Goal: Information Seeking & Learning: Learn about a topic

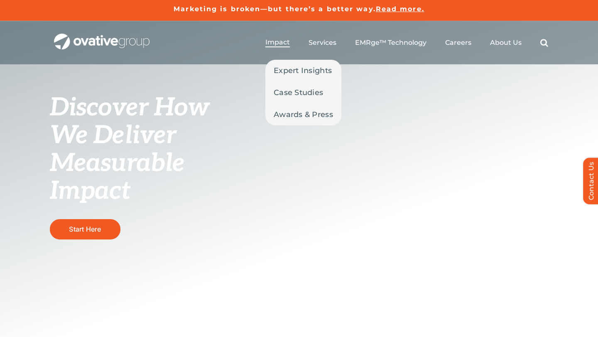
click at [280, 43] on span "Impact" at bounding box center [278, 42] width 25 height 8
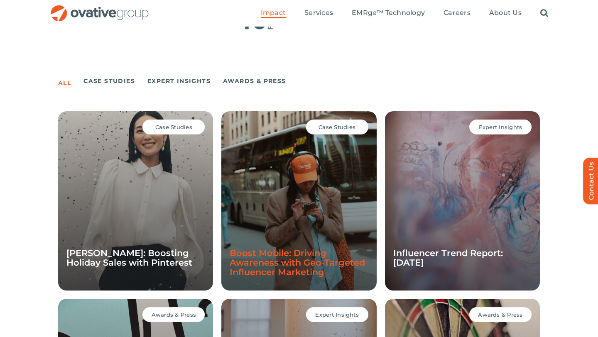
scroll to position [537, 0]
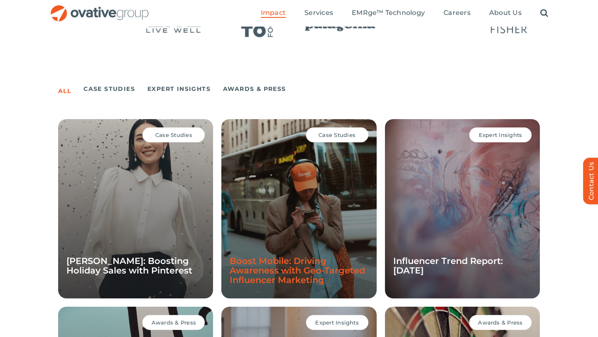
click at [272, 263] on link "Boost Mobile: Driving Awareness with Geo-Targeted Influencer Marketing" at bounding box center [297, 271] width 135 height 30
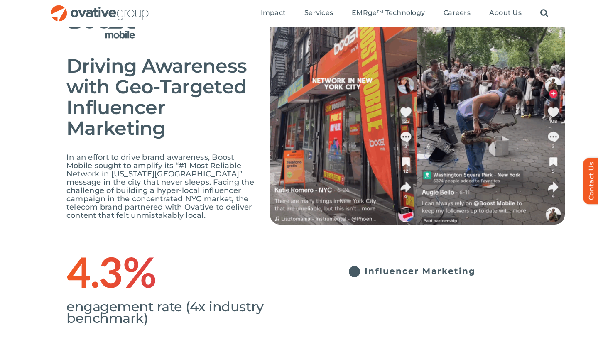
scroll to position [68, 0]
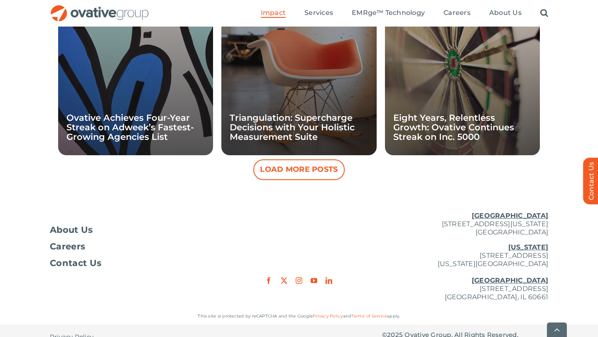
scroll to position [882, 0]
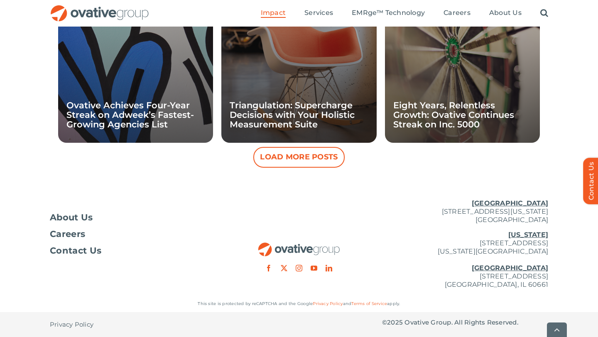
click at [304, 160] on button "Load More Posts" at bounding box center [298, 157] width 91 height 21
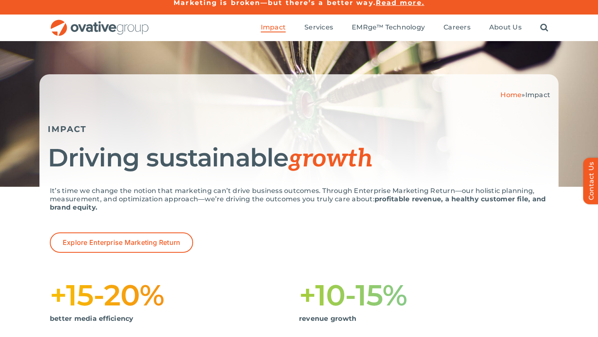
scroll to position [7, 0]
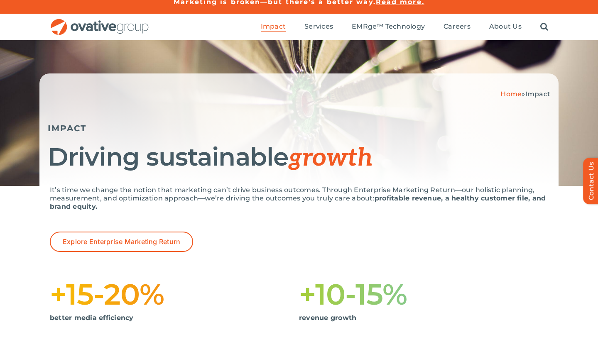
click at [293, 28] on ul "Impact Expert Insights Case Studies Awards & Press Services Media Measurement C…" at bounding box center [405, 27] width 288 height 27
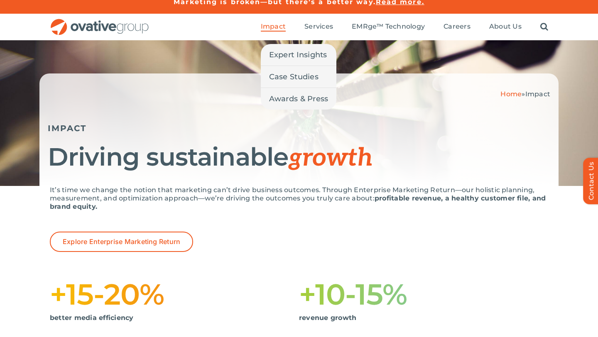
click at [278, 28] on span "Impact" at bounding box center [273, 26] width 25 height 8
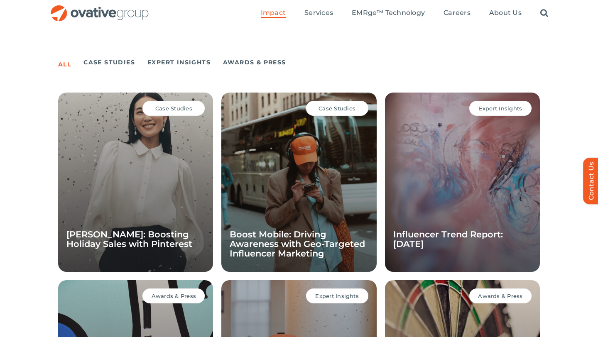
scroll to position [558, 0]
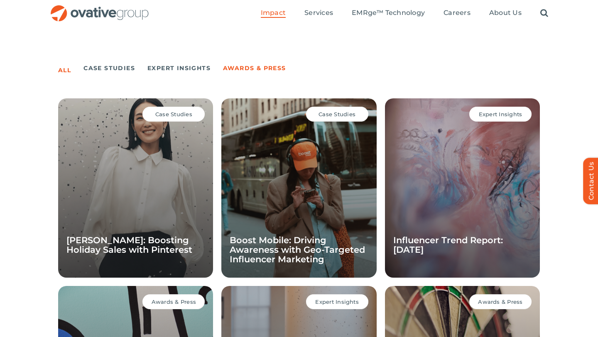
click at [249, 70] on link "Awards & Press" at bounding box center [254, 68] width 63 height 12
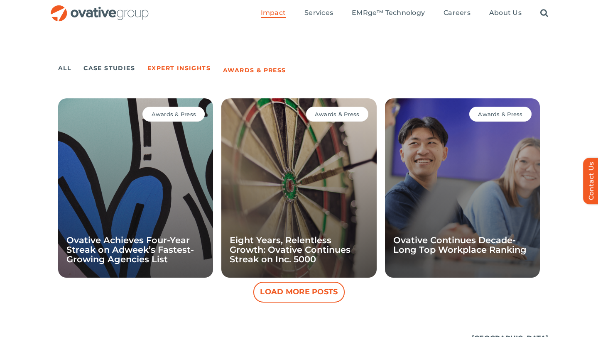
click at [194, 67] on link "Expert Insights" at bounding box center [179, 68] width 63 height 12
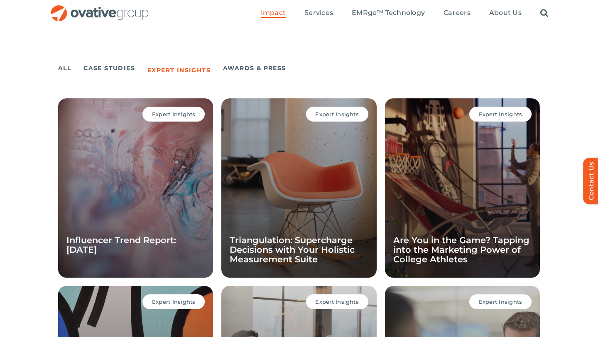
click at [72, 66] on ul "All Case Studies Expert Insights Awards & Press" at bounding box center [299, 68] width 482 height 15
click at [69, 64] on link "All" at bounding box center [64, 68] width 13 height 12
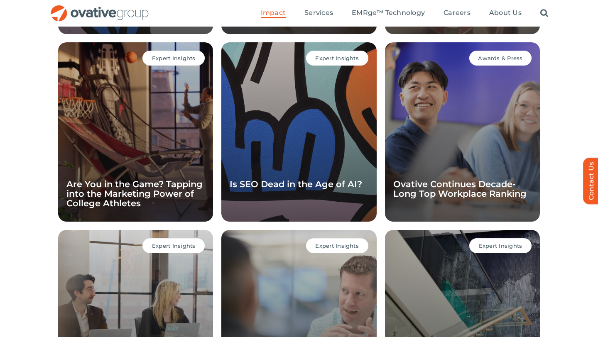
scroll to position [989, 0]
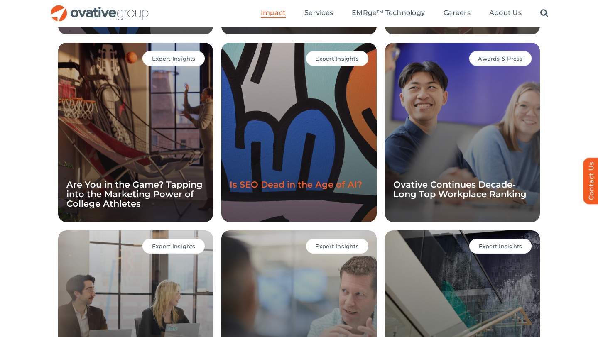
click at [327, 186] on link "Is SEO Dead in the Age of AI?" at bounding box center [296, 185] width 133 height 10
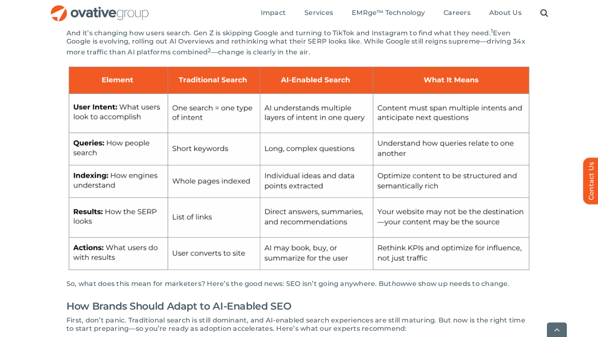
scroll to position [312, 0]
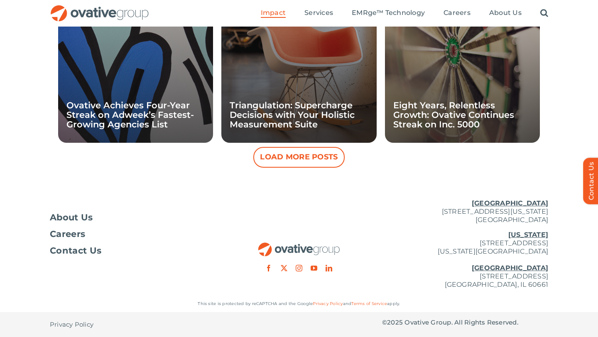
scroll to position [880, 0]
drag, startPoint x: 418, startPoint y: 278, endPoint x: 560, endPoint y: 280, distance: 142.6
click at [560, 280] on div "About Us Careers Contact Us Minneapolis 729 Washington Avenue N, Suite 1000 Min…" at bounding box center [299, 244] width 598 height 103
copy p "[STREET_ADDRESS]"
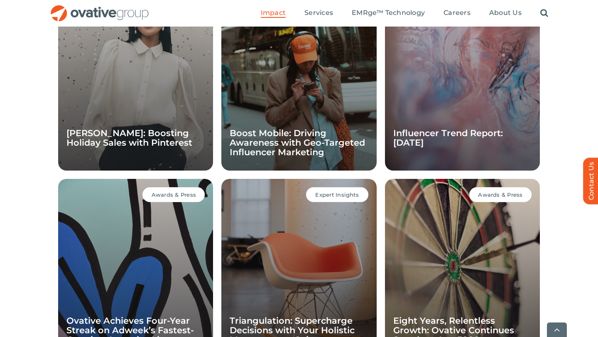
scroll to position [881, 0]
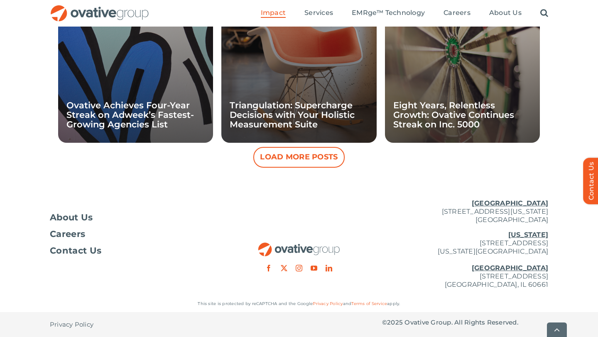
click at [298, 202] on div at bounding box center [299, 232] width 166 height 79
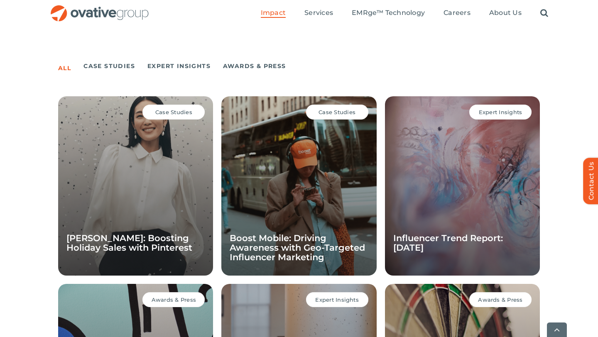
scroll to position [563, 0]
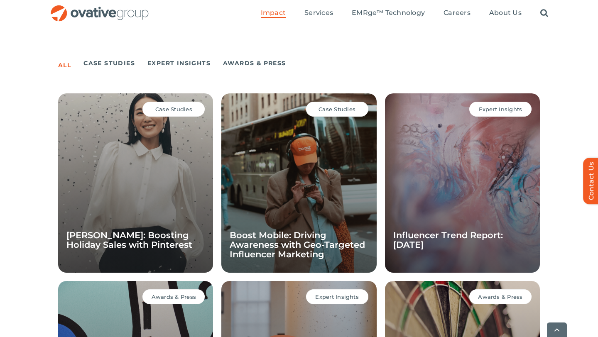
click at [161, 106] on span "Case Studies" at bounding box center [173, 109] width 37 height 7
click at [133, 245] on link "[PERSON_NAME]: Boosting Holiday Sales with Pinterest" at bounding box center [129, 240] width 126 height 20
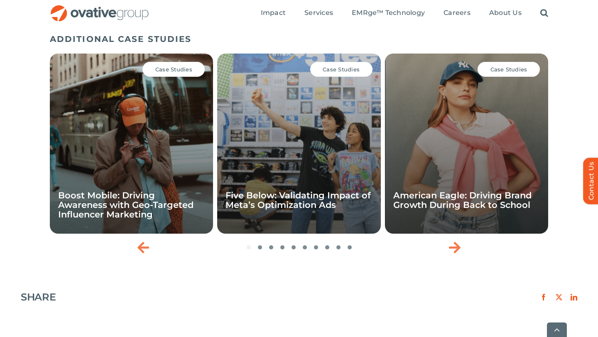
scroll to position [1193, 0]
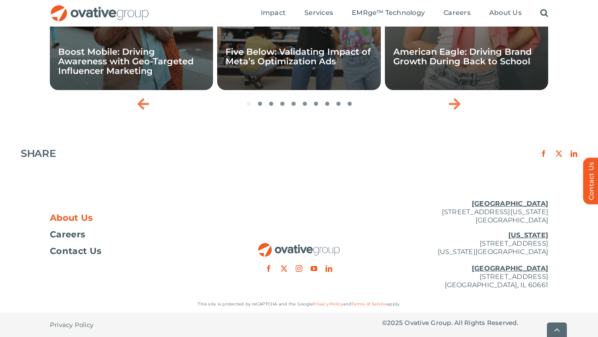
click at [90, 214] on span "About Us" at bounding box center [71, 218] width 43 height 8
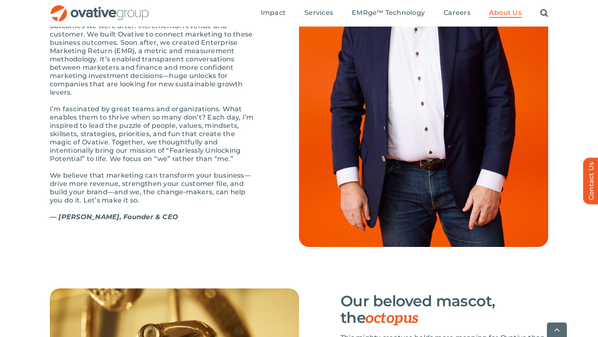
scroll to position [994, 0]
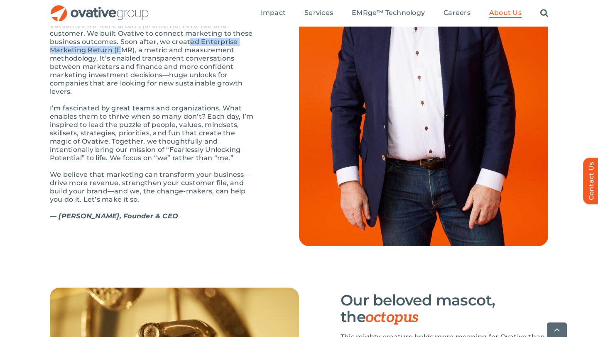
drag, startPoint x: 128, startPoint y: 66, endPoint x: 251, endPoint y: 69, distance: 122.6
click at [251, 69] on p "In my experience leading Target.com and Target’s guest data strategy, I was fru…" at bounding box center [154, 46] width 208 height 100
copy p "Enterprise Marketing Return (EMR)"
click at [181, 82] on p "In my experience leading Target.com and Target’s guest data strategy, I was fru…" at bounding box center [154, 46] width 208 height 100
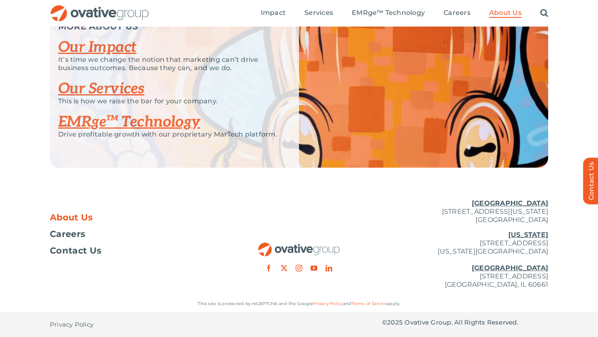
scroll to position [1780, 0]
click at [114, 57] on link "Our Impact" at bounding box center [97, 47] width 79 height 18
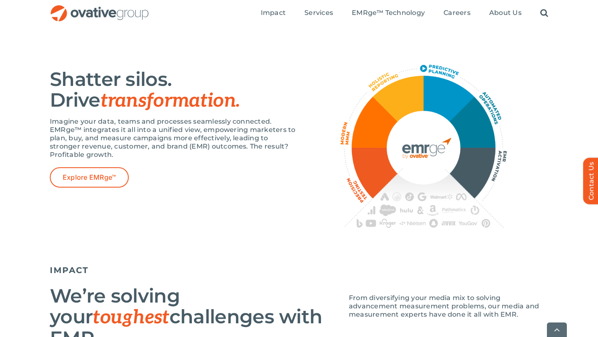
scroll to position [525, 0]
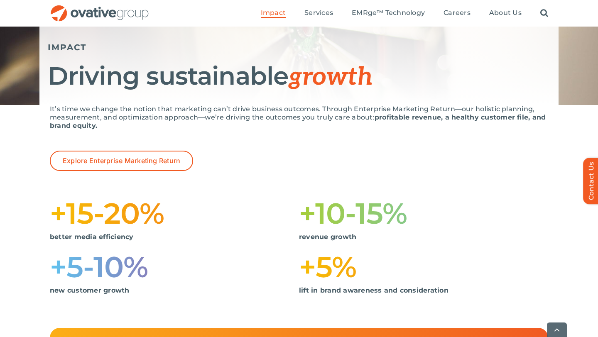
scroll to position [89, 0]
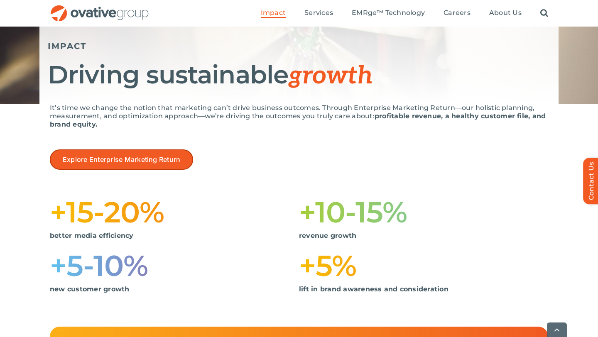
click at [111, 153] on link "Explore Enterprise Marketing Return" at bounding box center [121, 160] width 143 height 20
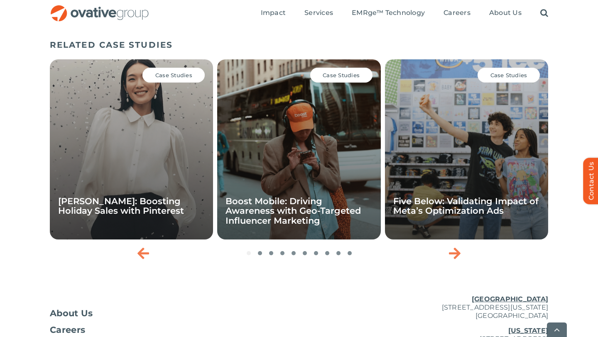
scroll to position [1377, 0]
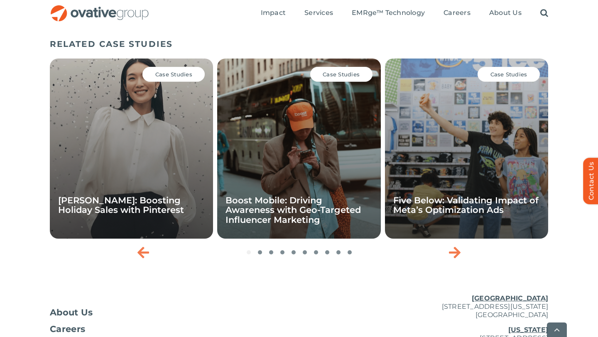
click at [183, 87] on div "Case Studies [PERSON_NAME]: Boosting Holiday Sales with Pinterest" at bounding box center [131, 149] width 163 height 180
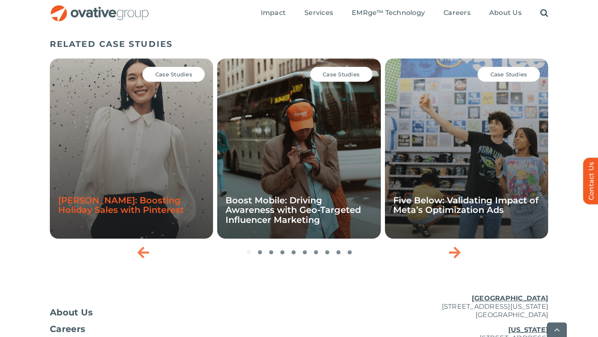
click at [138, 212] on link "[PERSON_NAME]: Boosting Holiday Sales with Pinterest" at bounding box center [121, 205] width 126 height 20
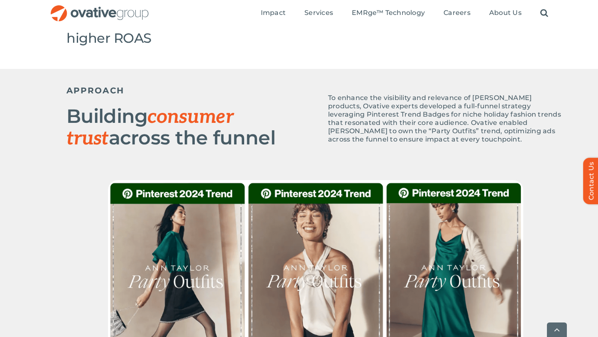
scroll to position [333, 0]
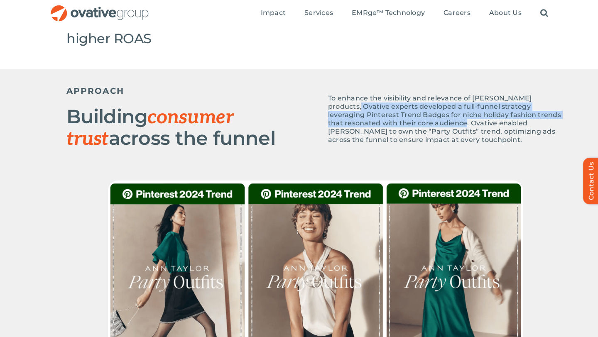
drag, startPoint x: 330, startPoint y: 104, endPoint x: 452, endPoint y: 127, distance: 123.8
click at [452, 127] on span "To enhance the visibility and relevance of [PERSON_NAME] products, Ovative expe…" at bounding box center [444, 118] width 233 height 49
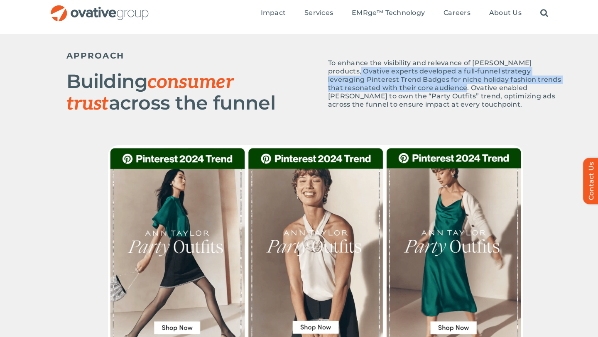
scroll to position [368, 0]
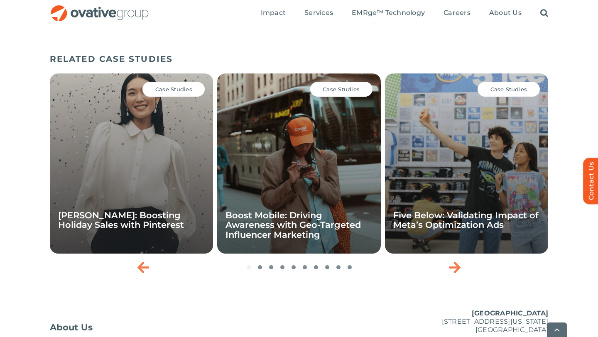
scroll to position [1417, 0]
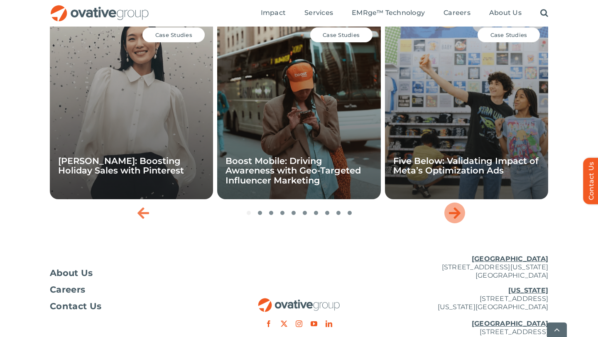
click at [455, 215] on icon "Next slide" at bounding box center [455, 213] width 12 height 13
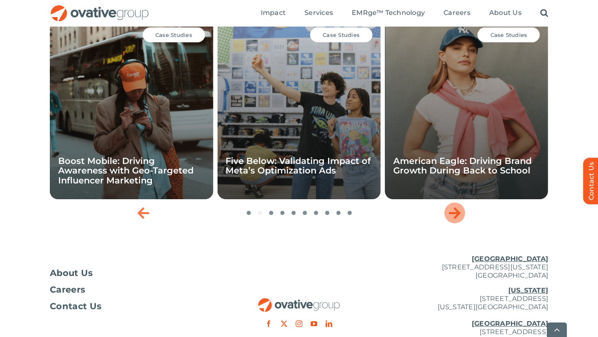
click at [455, 215] on icon "Next slide" at bounding box center [455, 213] width 12 height 13
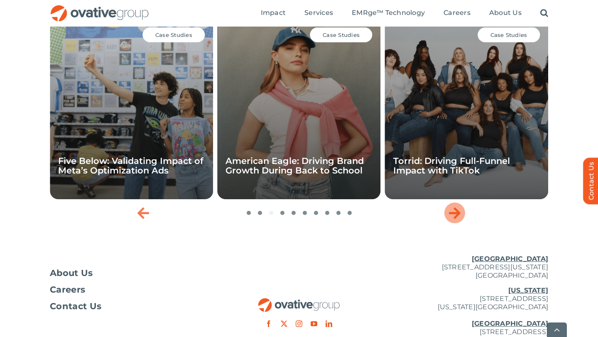
click at [455, 215] on icon "Next slide" at bounding box center [455, 213] width 12 height 13
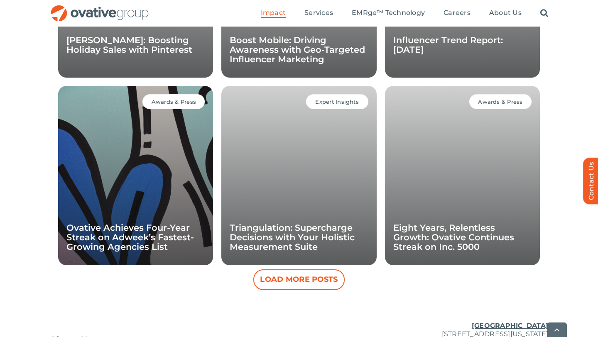
scroll to position [881, 0]
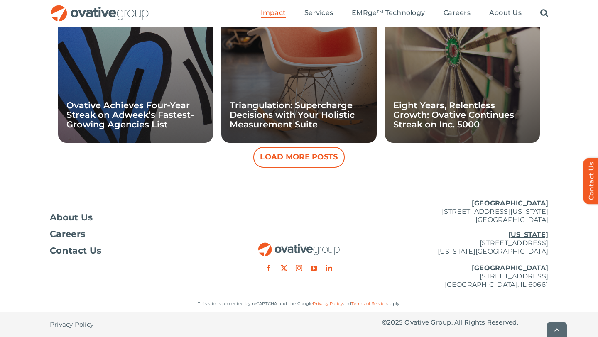
click at [331, 161] on button "Load More Posts" at bounding box center [298, 157] width 91 height 21
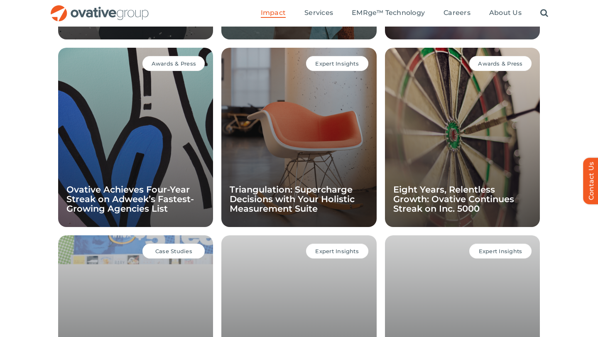
scroll to position [369, 0]
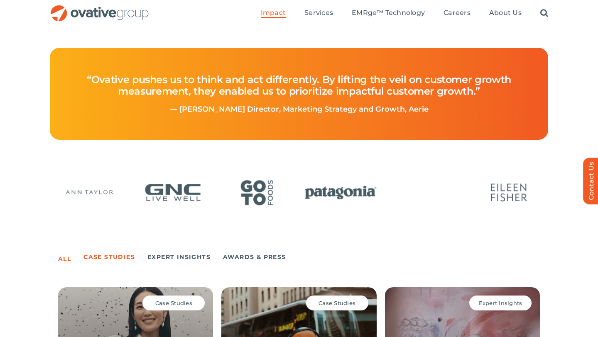
click at [104, 263] on link "Case Studies" at bounding box center [110, 257] width 52 height 12
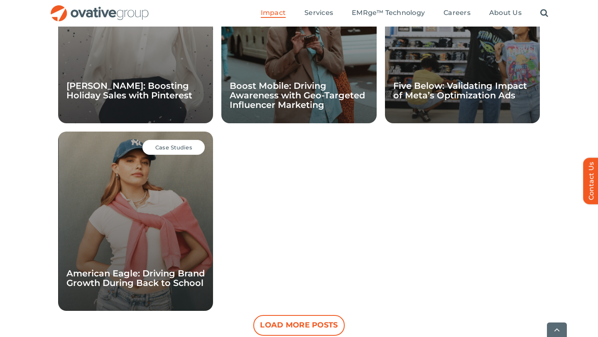
scroll to position [881, 0]
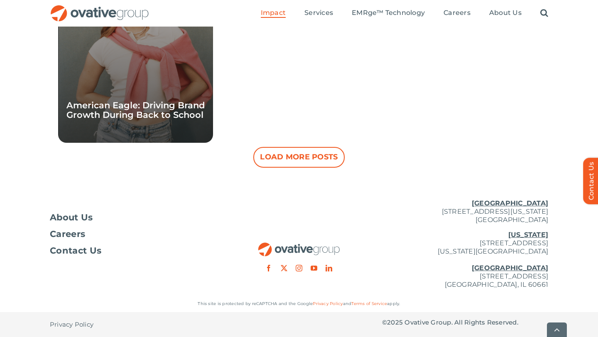
click at [306, 152] on button "Load More Posts" at bounding box center [298, 157] width 91 height 21
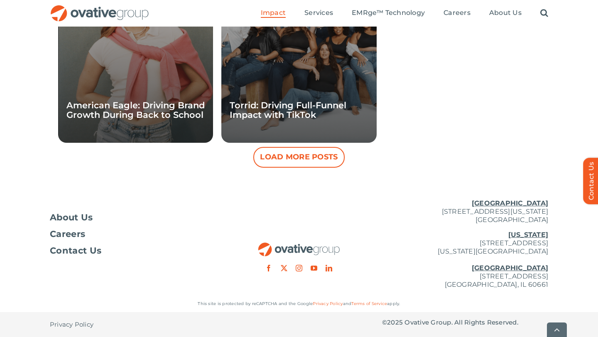
click at [306, 158] on button "Load More Posts" at bounding box center [298, 157] width 91 height 21
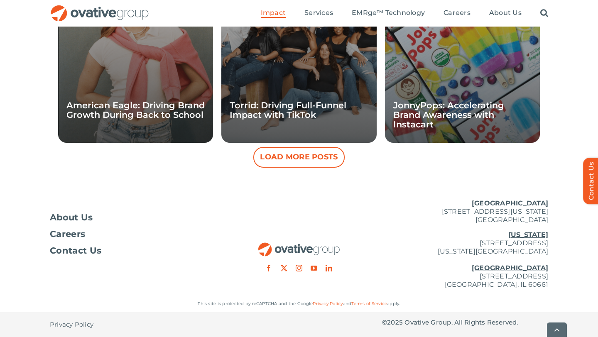
click at [307, 161] on button "Load More Posts" at bounding box center [298, 157] width 91 height 21
click at [308, 160] on button "Load More Posts" at bounding box center [298, 157] width 91 height 21
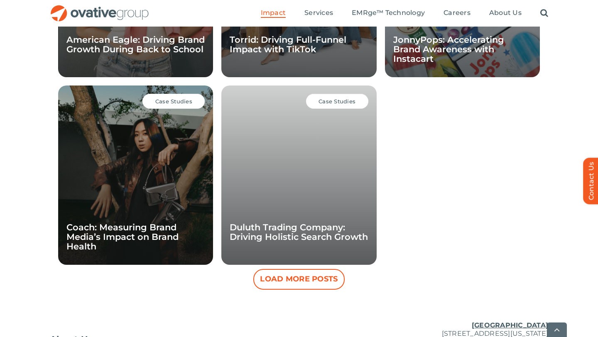
scroll to position [949, 0]
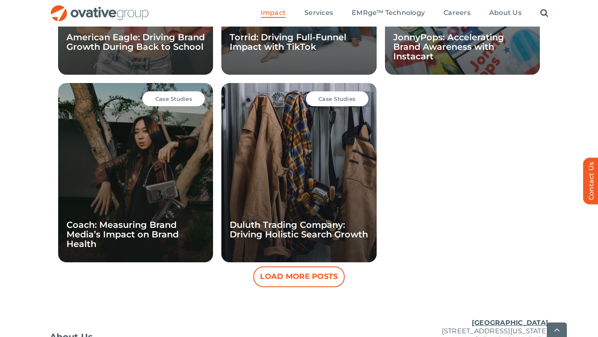
click at [287, 277] on button "Load More Posts" at bounding box center [298, 277] width 91 height 21
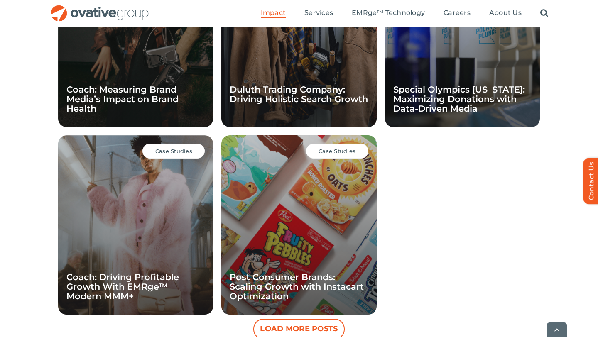
scroll to position [1090, 0]
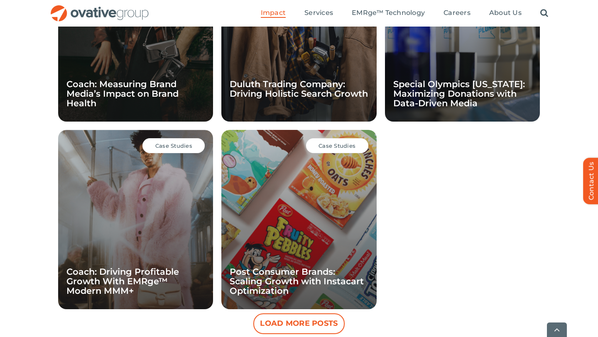
click at [335, 147] on span "Case Studies" at bounding box center [337, 146] width 37 height 7
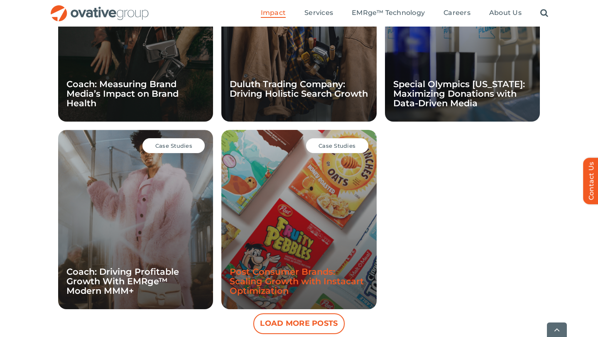
click at [282, 276] on link "Post Consumer Brands: Scaling Growth with Instacart Optimization" at bounding box center [297, 282] width 134 height 30
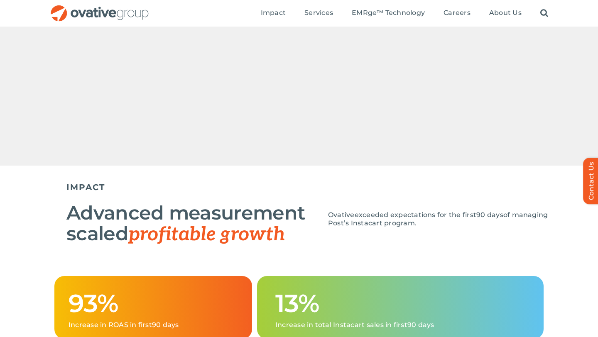
scroll to position [304, 0]
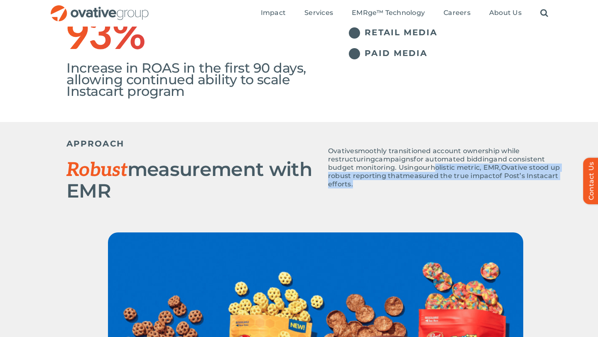
drag, startPoint x: 433, startPoint y: 169, endPoint x: 426, endPoint y: 184, distance: 16.4
click at [426, 184] on p "Ovative smoothly transitioned account ownership while restructuring campaigns f…" at bounding box center [446, 168] width 237 height 42
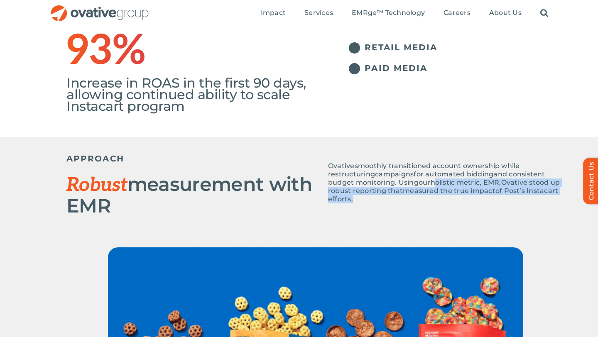
scroll to position [283, 0]
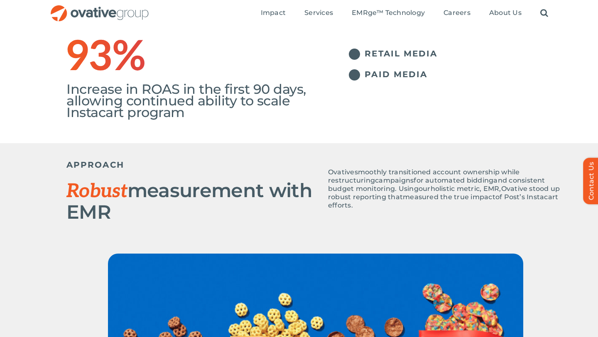
click at [363, 118] on div "93% Increase in ROAS in the first 90 days, allowing continued ability to scale …" at bounding box center [299, 87] width 598 height 111
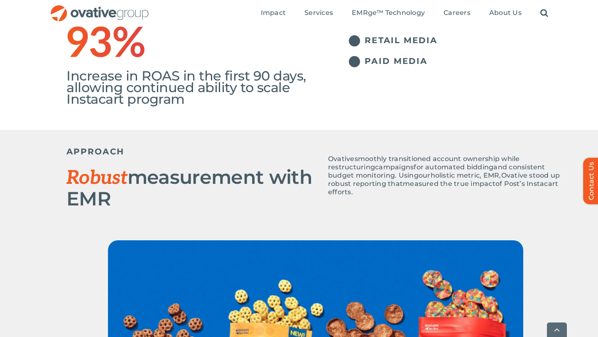
scroll to position [298, 0]
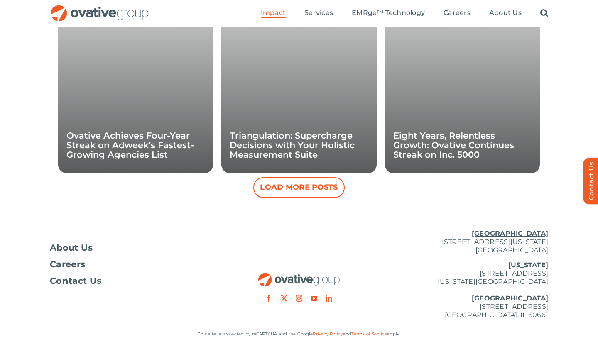
scroll to position [851, 0]
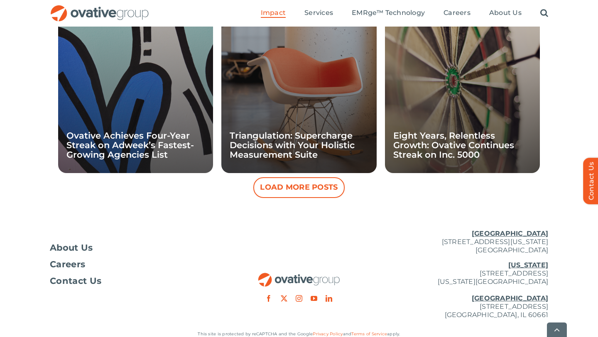
click at [292, 192] on button "Load More Posts" at bounding box center [298, 187] width 91 height 21
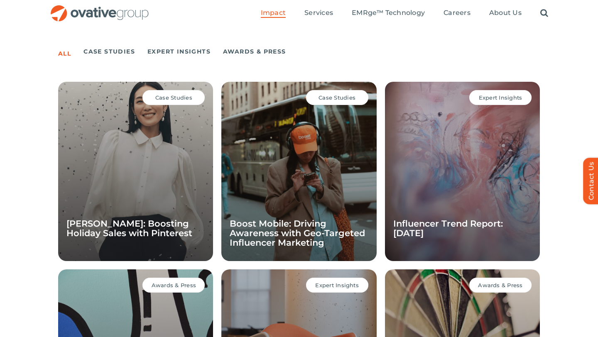
scroll to position [572, 0]
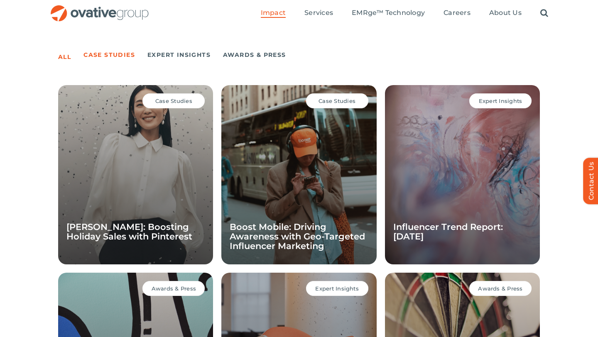
click at [103, 52] on link "Case Studies" at bounding box center [110, 55] width 52 height 12
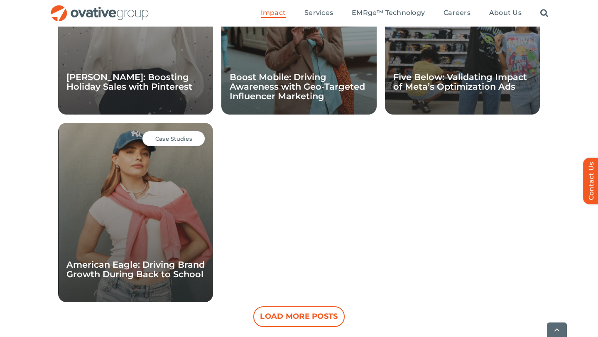
scroll to position [752, 0]
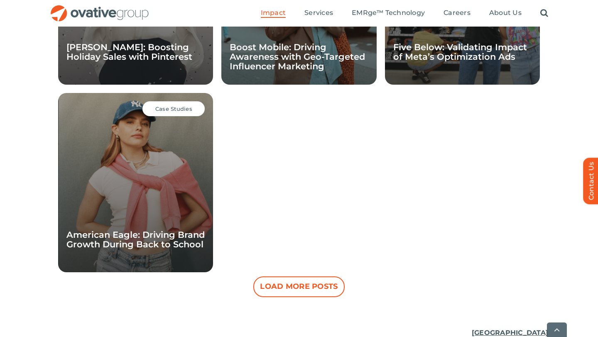
click at [294, 277] on button "Load More Posts" at bounding box center [298, 287] width 91 height 21
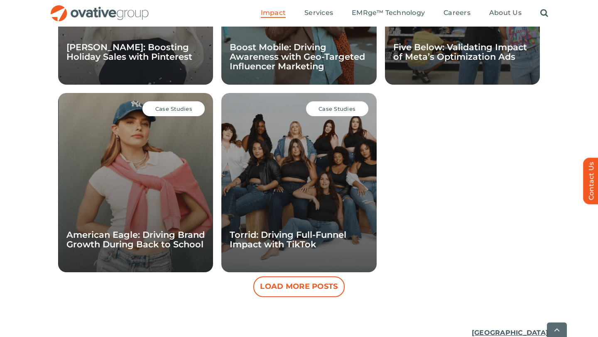
click at [302, 287] on button "Load More Posts" at bounding box center [298, 287] width 91 height 21
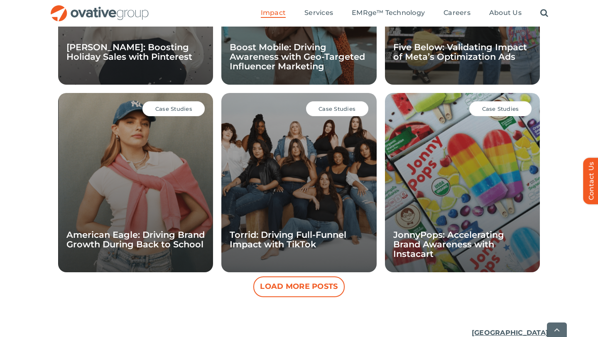
click at [310, 291] on button "Load More Posts" at bounding box center [298, 287] width 91 height 21
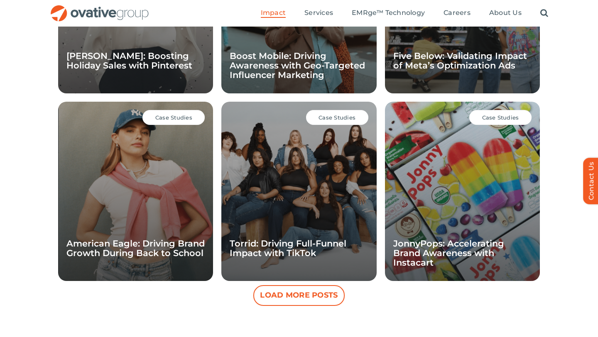
scroll to position [741, 0]
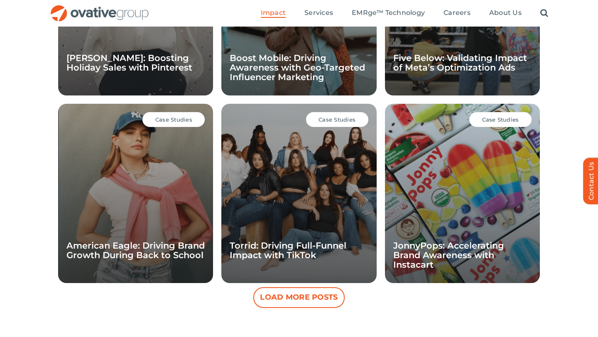
click at [503, 124] on div "Case Studies" at bounding box center [501, 119] width 62 height 15
click at [503, 122] on span "Case Studies" at bounding box center [500, 119] width 37 height 7
click at [462, 249] on link "JonnyPops: Accelerating Brand Awareness with Instacart" at bounding box center [449, 256] width 111 height 30
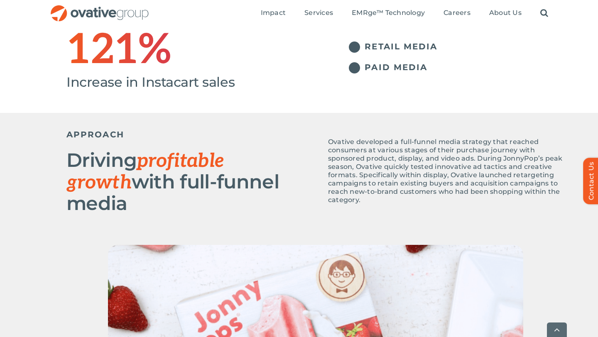
scroll to position [330, 0]
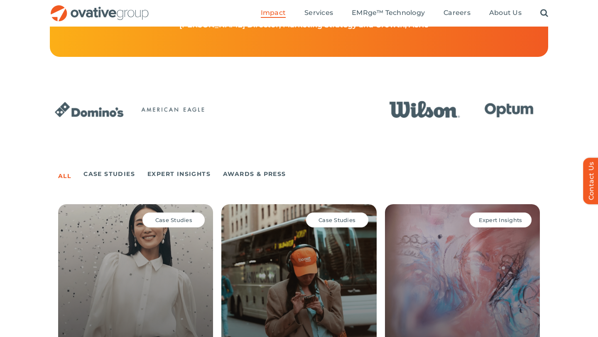
scroll to position [411, 0]
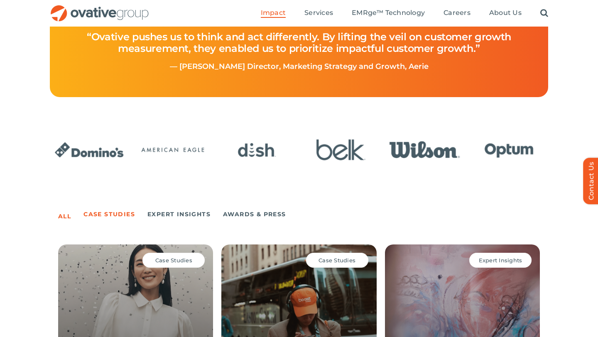
click at [106, 217] on link "Case Studies" at bounding box center [110, 215] width 52 height 12
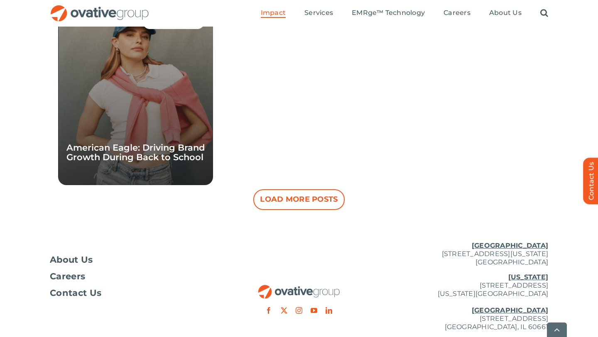
scroll to position [838, 0]
click at [280, 202] on button "Load More Posts" at bounding box center [298, 200] width 91 height 21
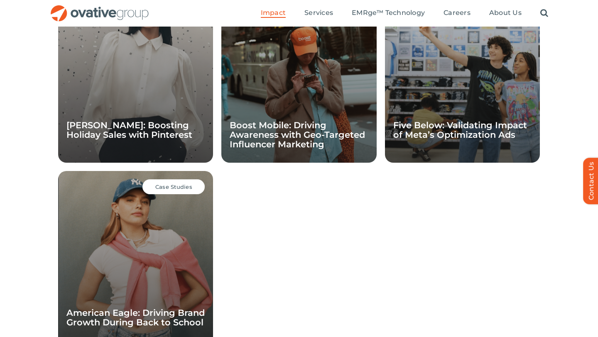
scroll to position [679, 0]
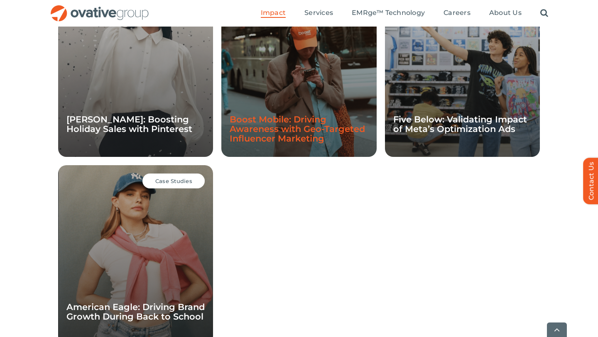
click at [285, 133] on link "Boost Mobile: Driving Awareness with Geo-Targeted Influencer Marketing" at bounding box center [297, 129] width 135 height 30
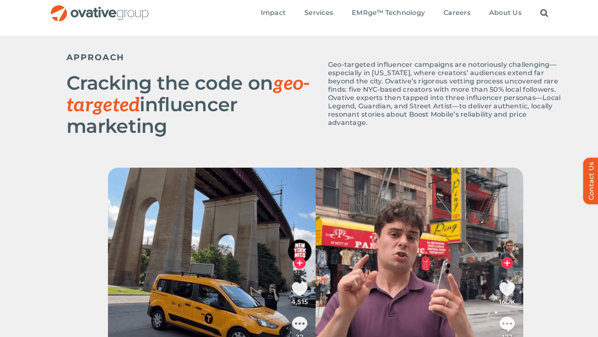
scroll to position [378, 0]
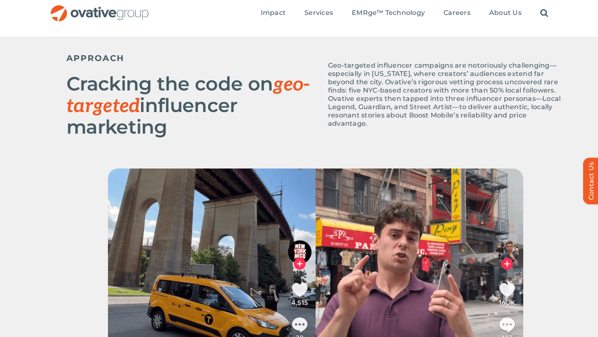
drag, startPoint x: 418, startPoint y: 97, endPoint x: 442, endPoint y: 103, distance: 25.0
click at [442, 103] on p "Geo-targeted influencer campaigns are notoriously challenging—especially in New…" at bounding box center [446, 95] width 237 height 66
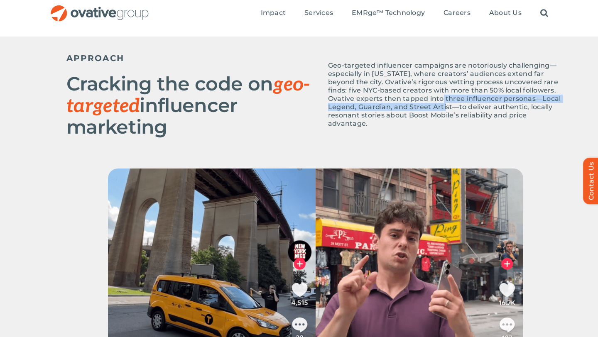
drag, startPoint x: 419, startPoint y: 98, endPoint x: 420, endPoint y: 107, distance: 8.8
click at [421, 107] on p "Geo-targeted influencer campaigns are notoriously challenging—especially in New…" at bounding box center [446, 95] width 237 height 66
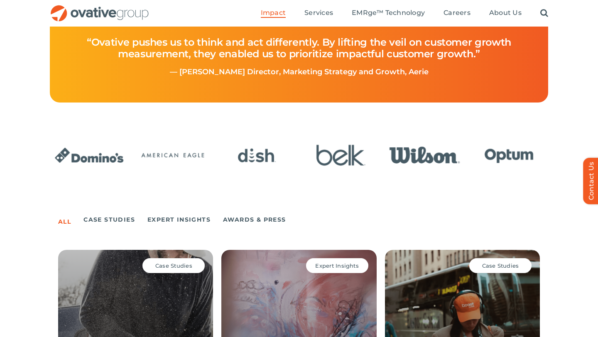
scroll to position [405, 0]
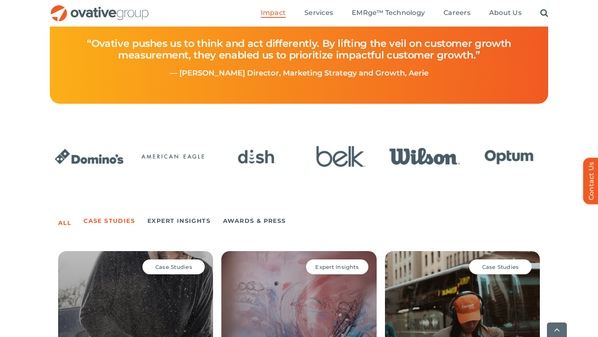
click at [128, 216] on link "Case Studies" at bounding box center [110, 221] width 52 height 12
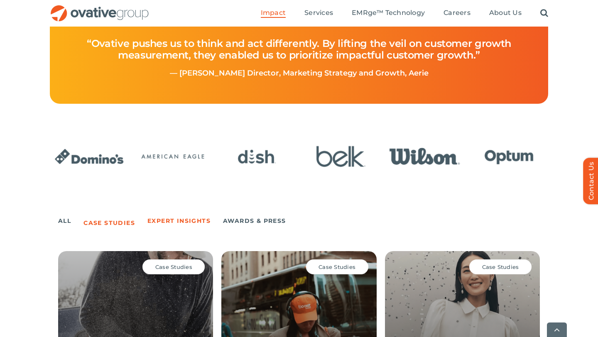
click at [188, 221] on link "Expert Insights" at bounding box center [179, 221] width 63 height 12
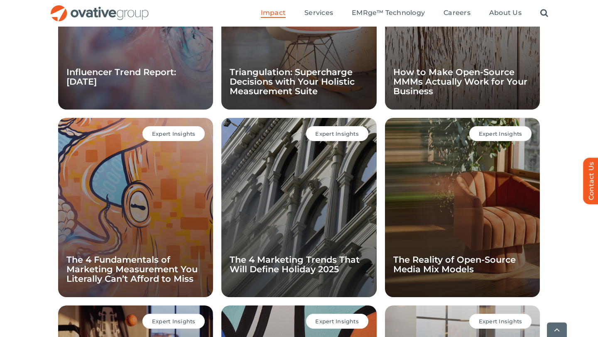
scroll to position [734, 0]
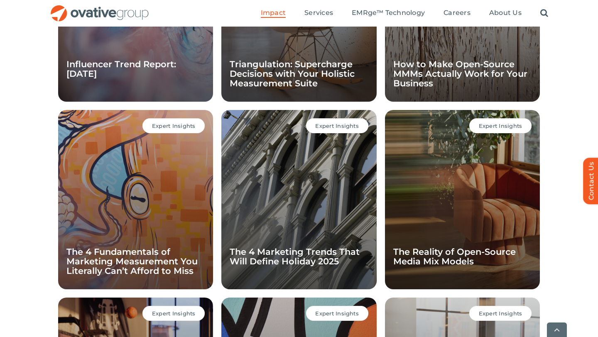
click at [484, 125] on span "Expert Insights" at bounding box center [501, 126] width 44 height 7
click at [446, 253] on link "The Reality of Open-Source Media Mix Models" at bounding box center [455, 257] width 123 height 20
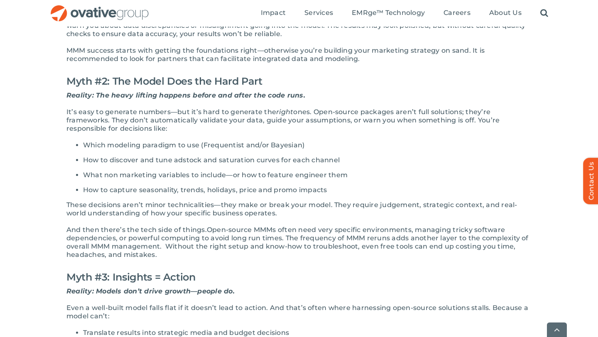
scroll to position [398, 0]
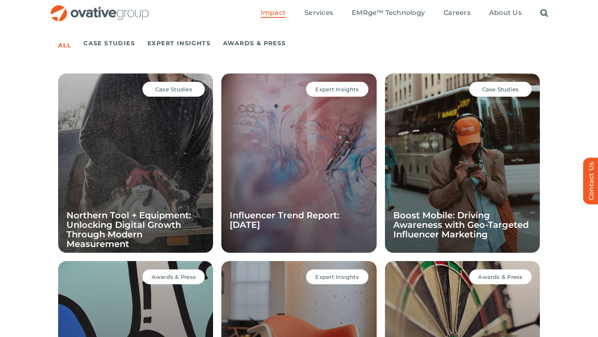
scroll to position [510, 0]
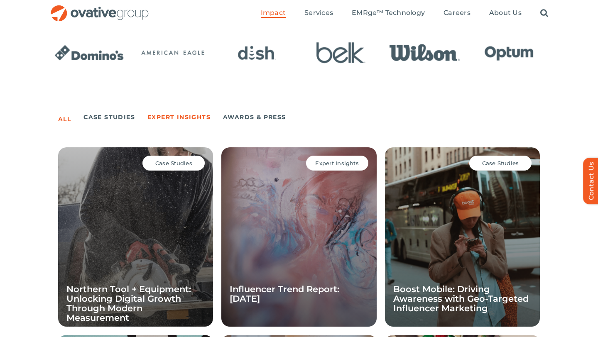
click at [166, 119] on link "Expert Insights" at bounding box center [179, 117] width 63 height 12
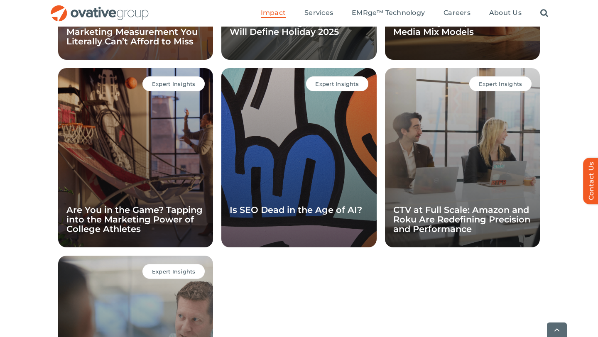
scroll to position [966, 0]
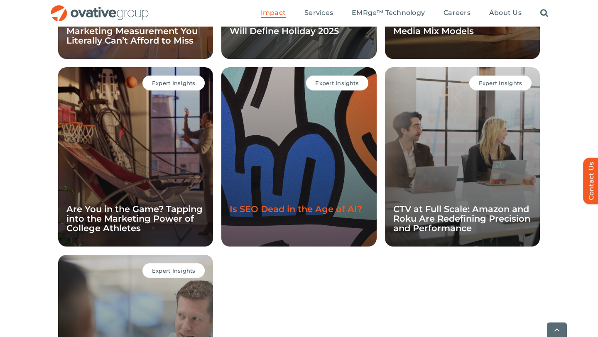
click at [325, 212] on link "Is SEO Dead in the Age of AI?" at bounding box center [296, 209] width 133 height 10
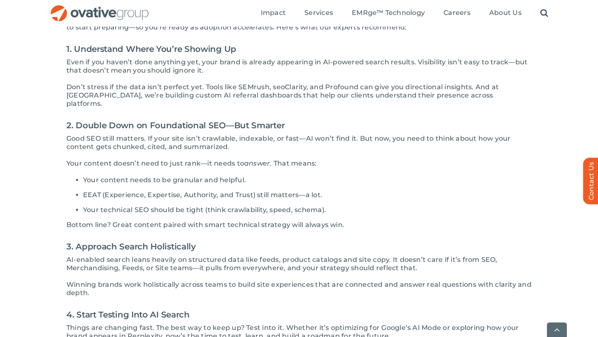
scroll to position [627, 0]
